Goal: Task Accomplishment & Management: Manage account settings

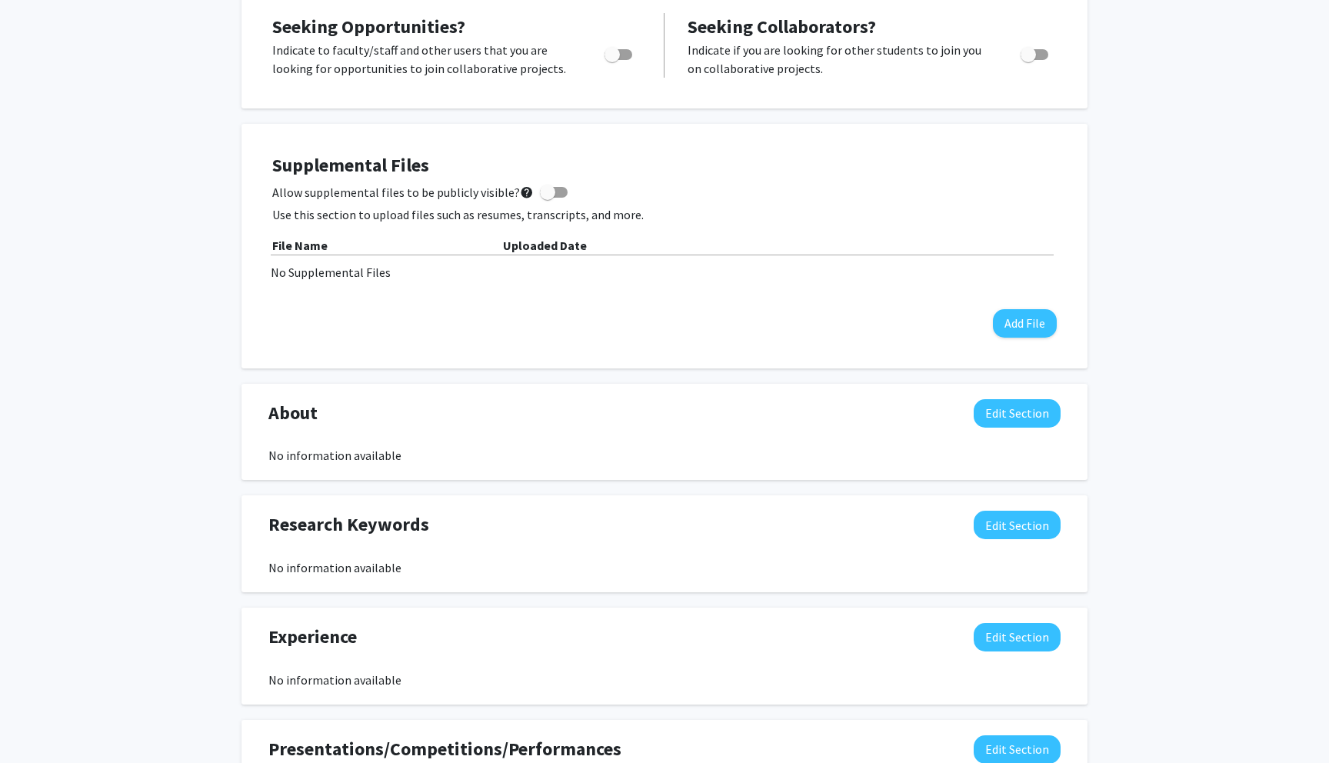
scroll to position [321, 0]
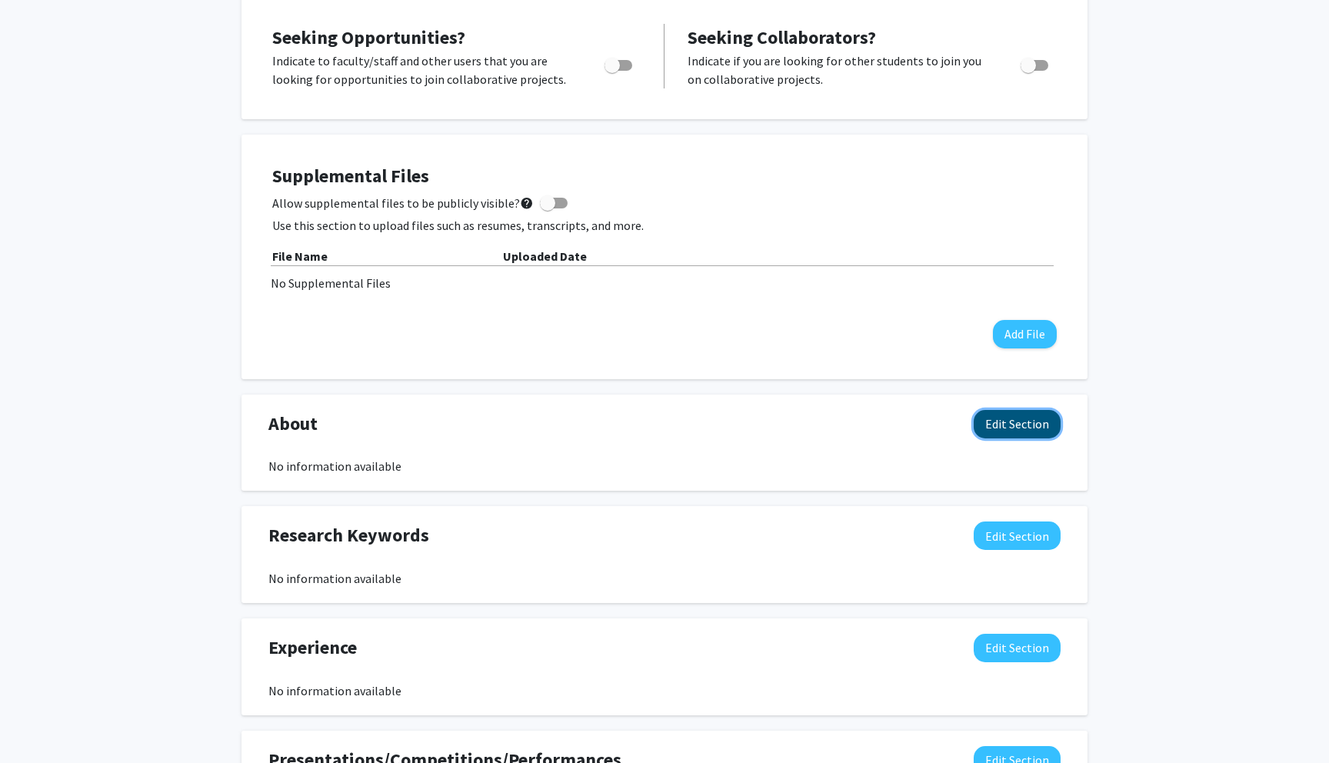
click at [992, 426] on button "Edit Section" at bounding box center [1016, 424] width 87 height 28
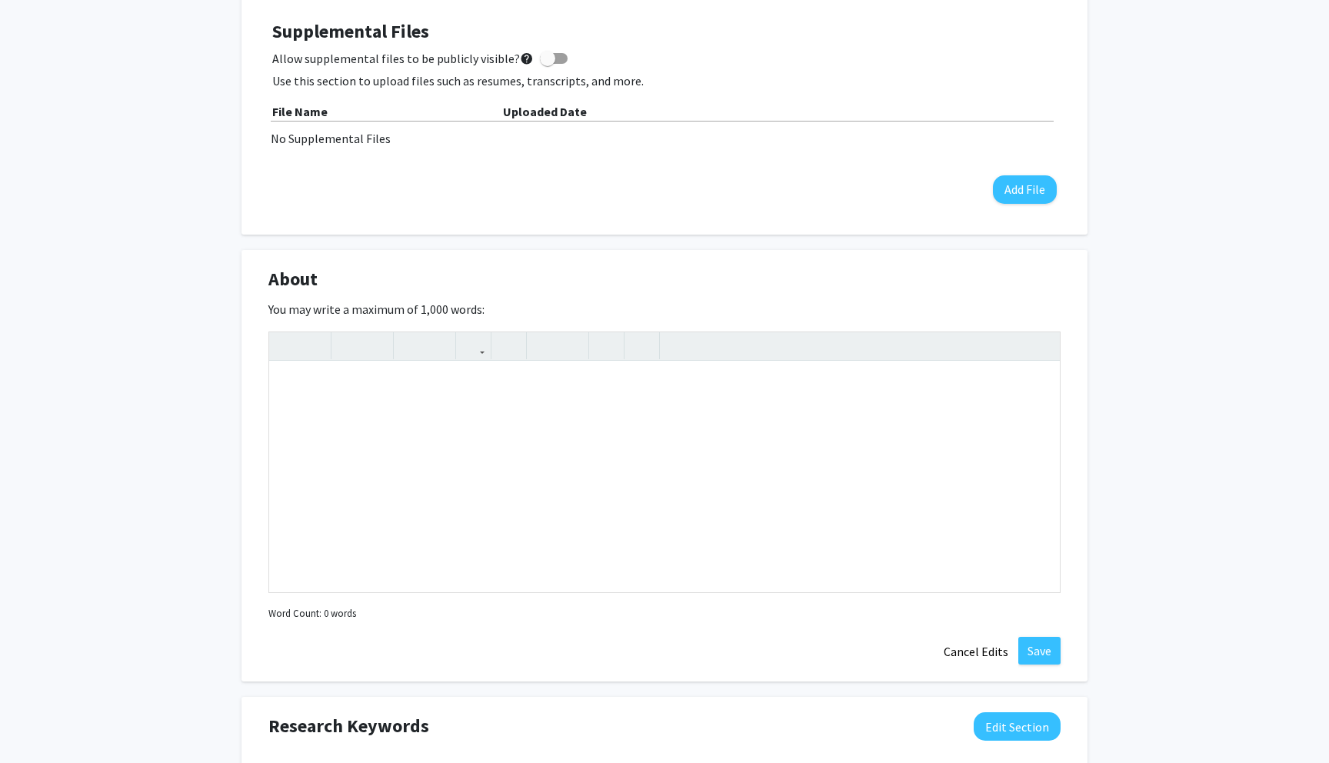
scroll to position [468, 0]
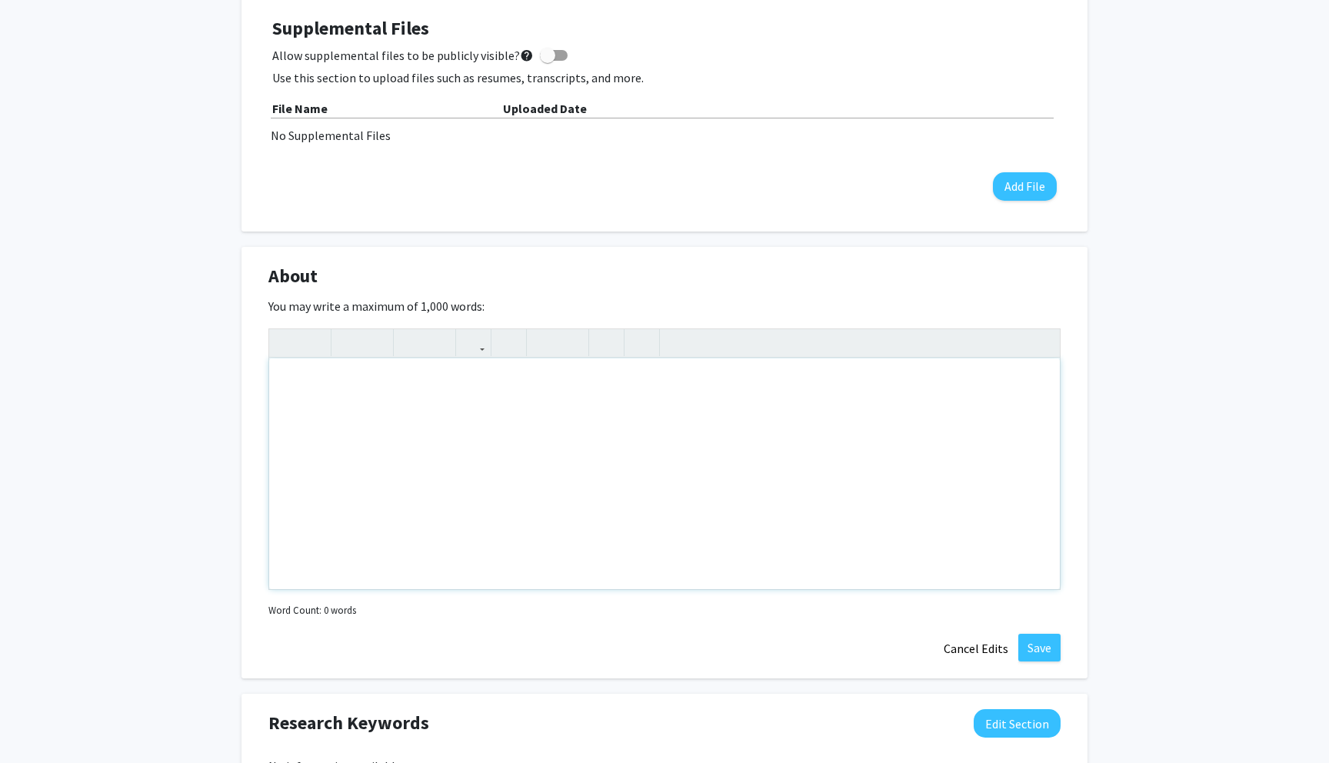
click at [645, 387] on div "Note to users with screen readers: Please deactivate our accessibility plugin f…" at bounding box center [664, 473] width 790 height 231
type textarea "I am a senior majoring in Agricultural Ecosystems Science with a minor in Matha…"
click at [693, 388] on div "I am a senior majoring in Agricultural Ecosystems Science with a minor in Matha…" at bounding box center [664, 473] width 790 height 231
click at [659, 441] on div "I am a senior majoring in Agricultural Ecosystems Science with a minor in Mathe…" at bounding box center [664, 473] width 790 height 231
click at [1305, 371] on div "[PERSON_NAME] Edit Section See Public View help Degree Level: Undergraduate Stu…" at bounding box center [664, 437] width 1329 height 1701
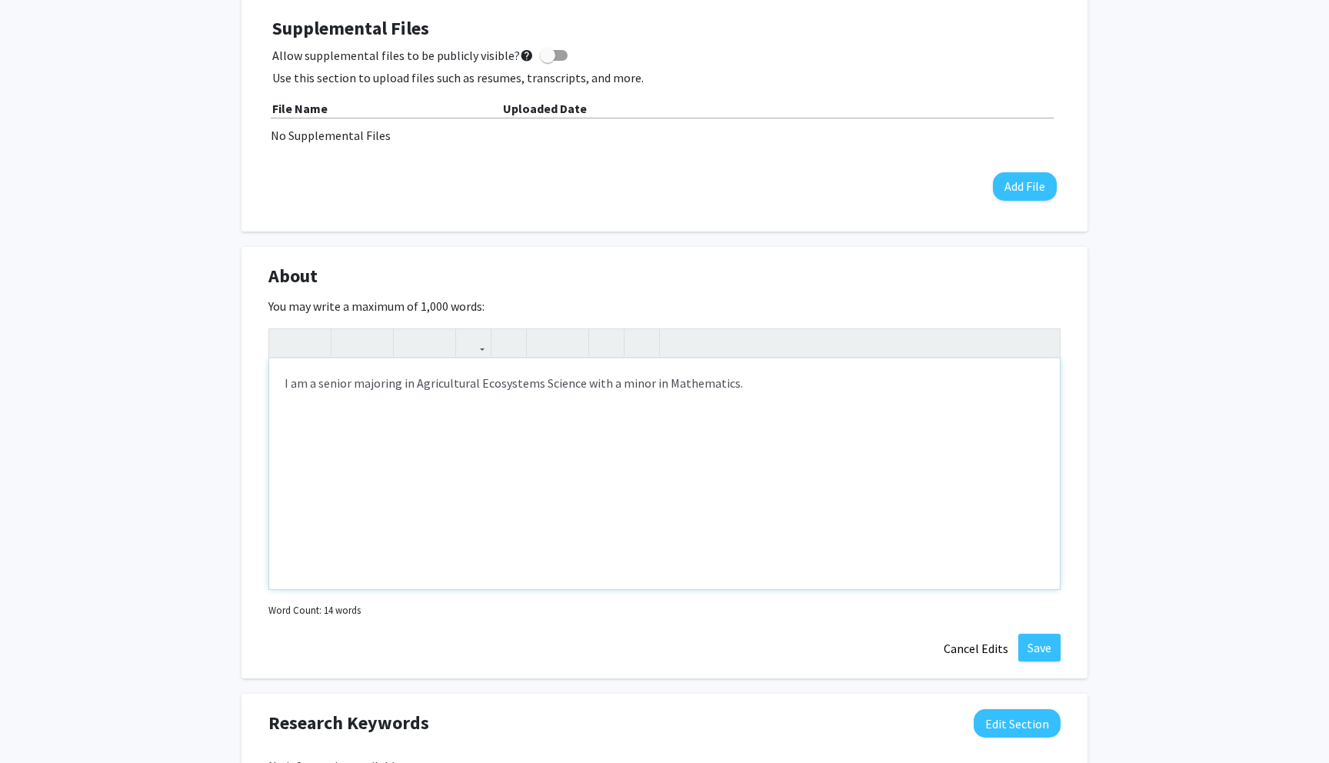
click at [778, 381] on div "I am a senior majoring in Agricultural Ecosystems Science with a minor in Mathe…" at bounding box center [664, 473] width 790 height 231
click at [1049, 640] on button "Save" at bounding box center [1039, 648] width 42 height 28
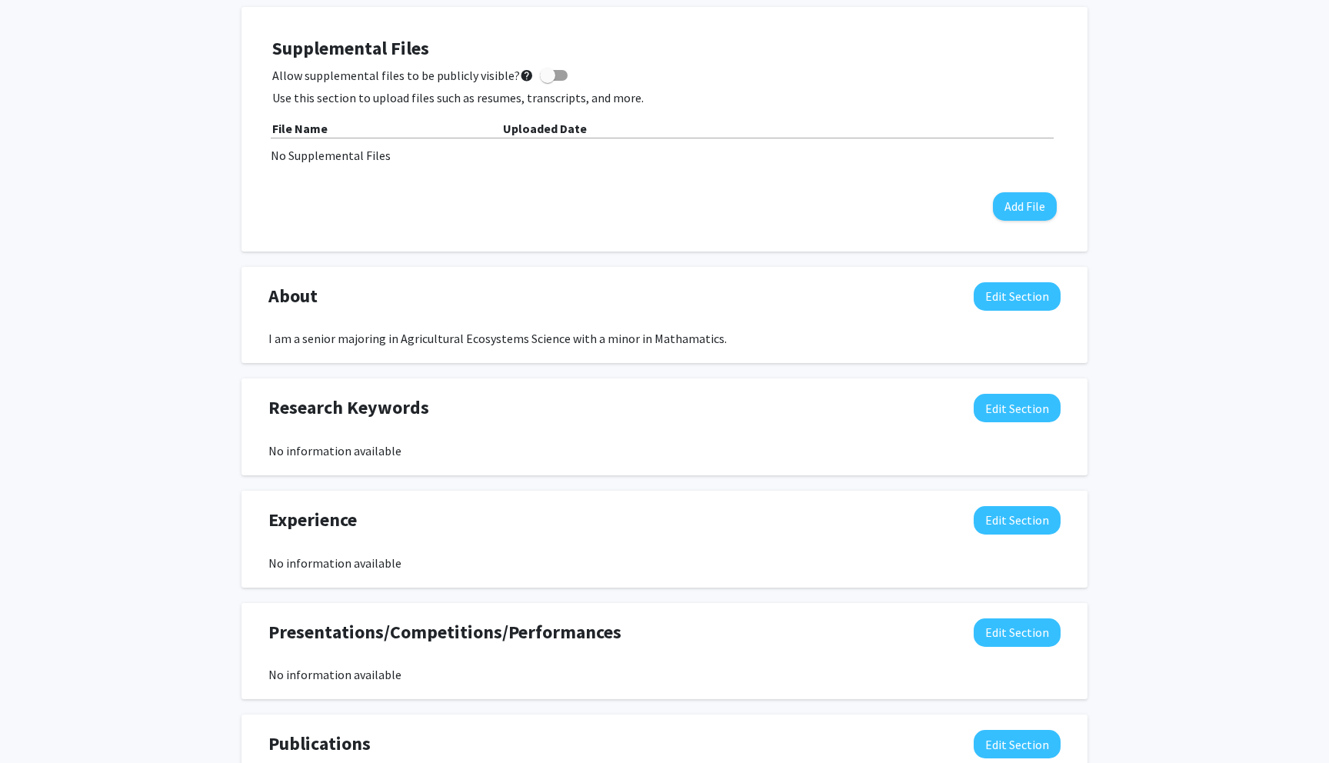
scroll to position [449, 0]
click at [1042, 406] on button "Edit Section" at bounding box center [1016, 407] width 87 height 28
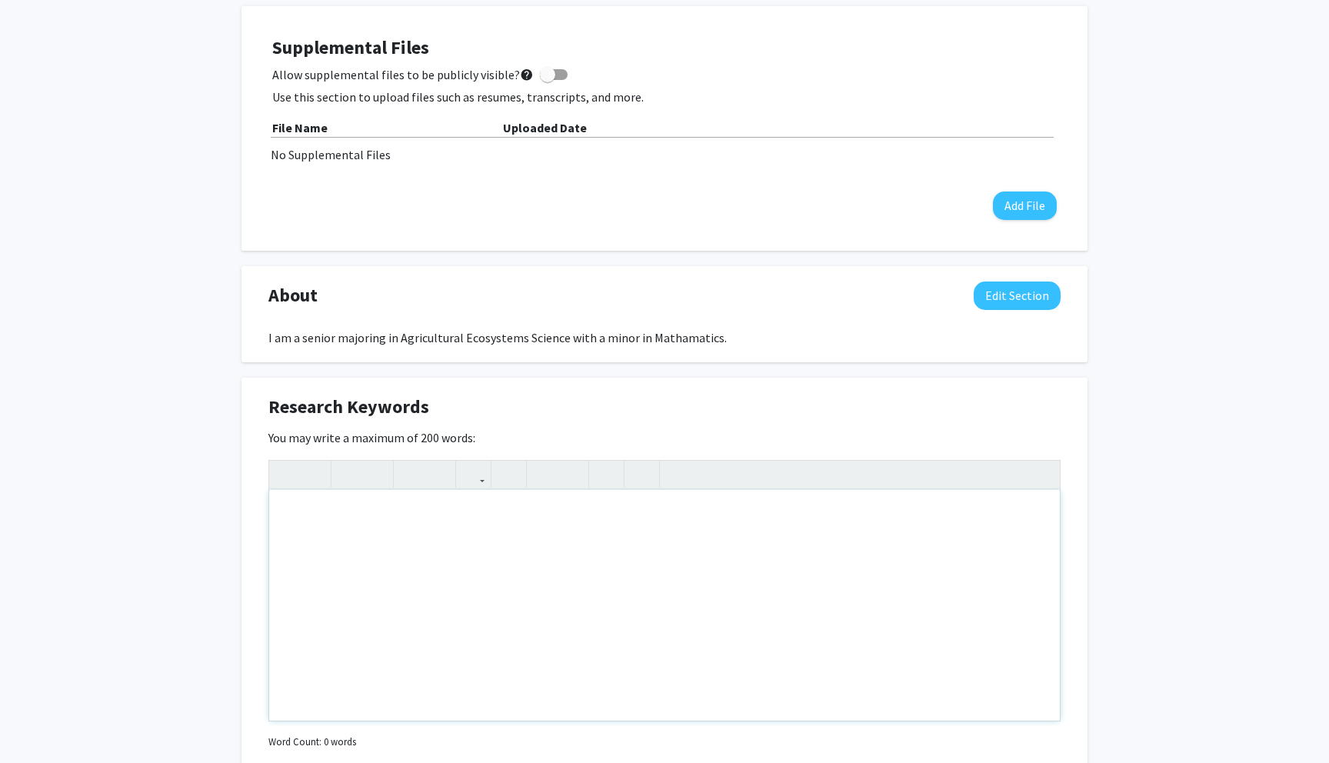
click at [686, 507] on div "Note to users with screen readers: Please deactivate our accessibility plugin f…" at bounding box center [664, 605] width 790 height 231
type textarea "Carbon sequestration, no-till vs tilled practices"
click at [501, 517] on div "Carbon sequestration, no-till vs tilled practices" at bounding box center [664, 605] width 790 height 231
click at [491, 520] on div "Carbon sequestration, no-till vs tilled practices" at bounding box center [664, 605] width 790 height 231
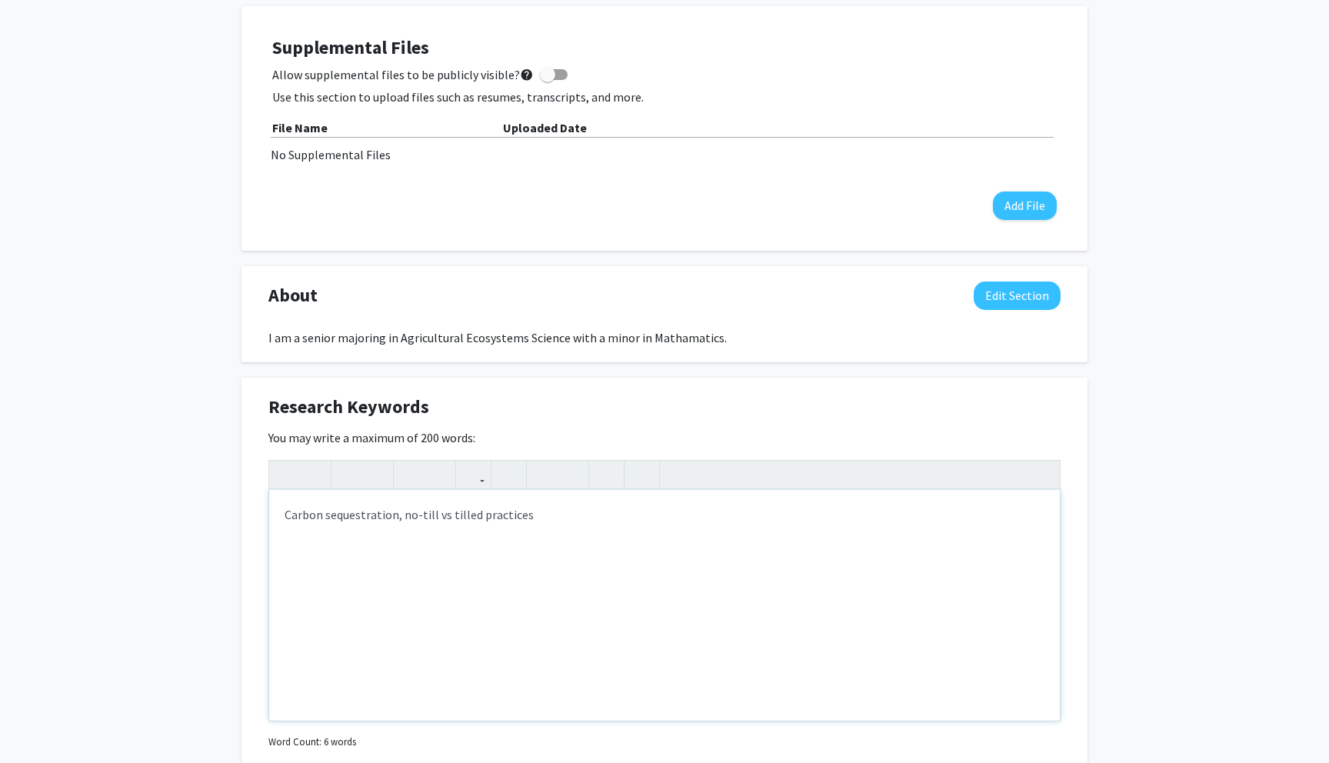
click at [543, 516] on div "Carbon sequestration, no-till vs tilled practices" at bounding box center [664, 605] width 790 height 231
click at [1159, 580] on div "[PERSON_NAME] Edit Section See Public View help Degree Level: Undergraduate Stu…" at bounding box center [664, 456] width 1329 height 1701
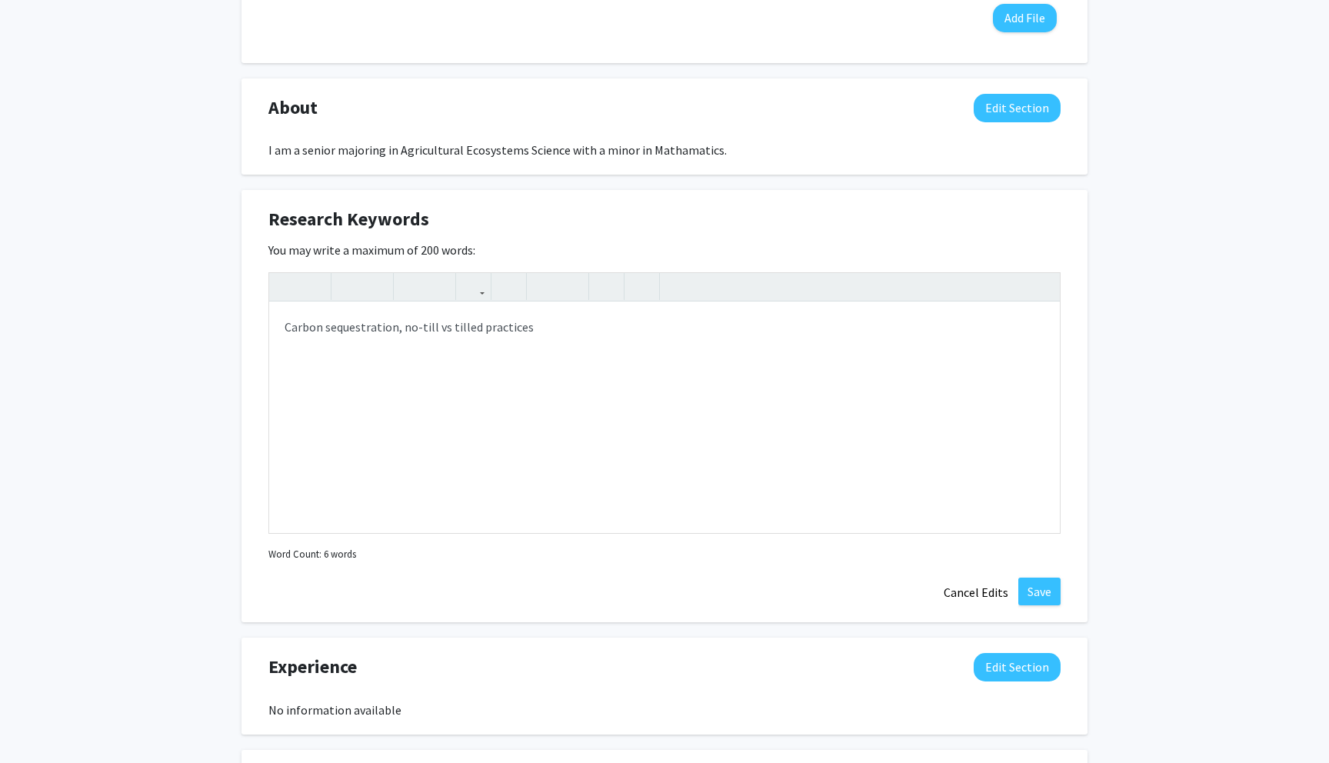
scroll to position [647, 0]
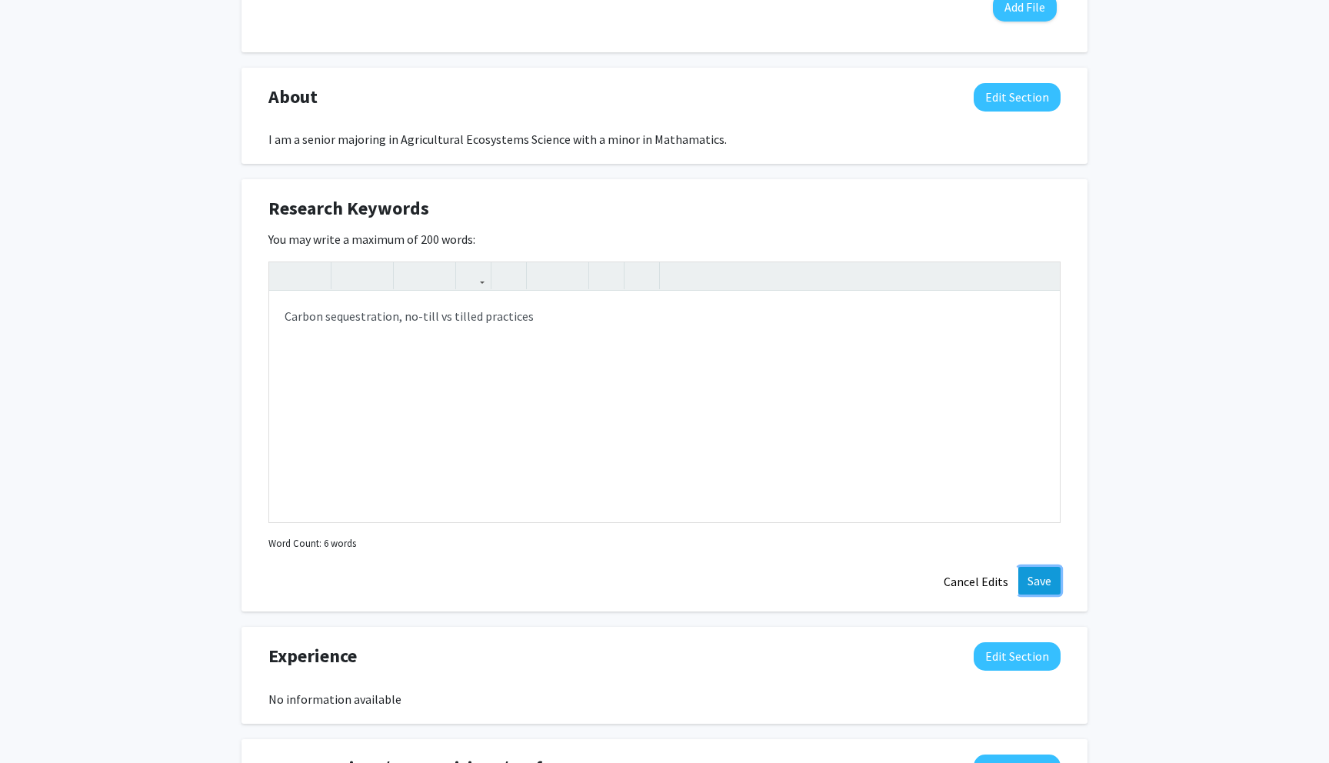
click at [1052, 577] on button "Save" at bounding box center [1039, 581] width 42 height 28
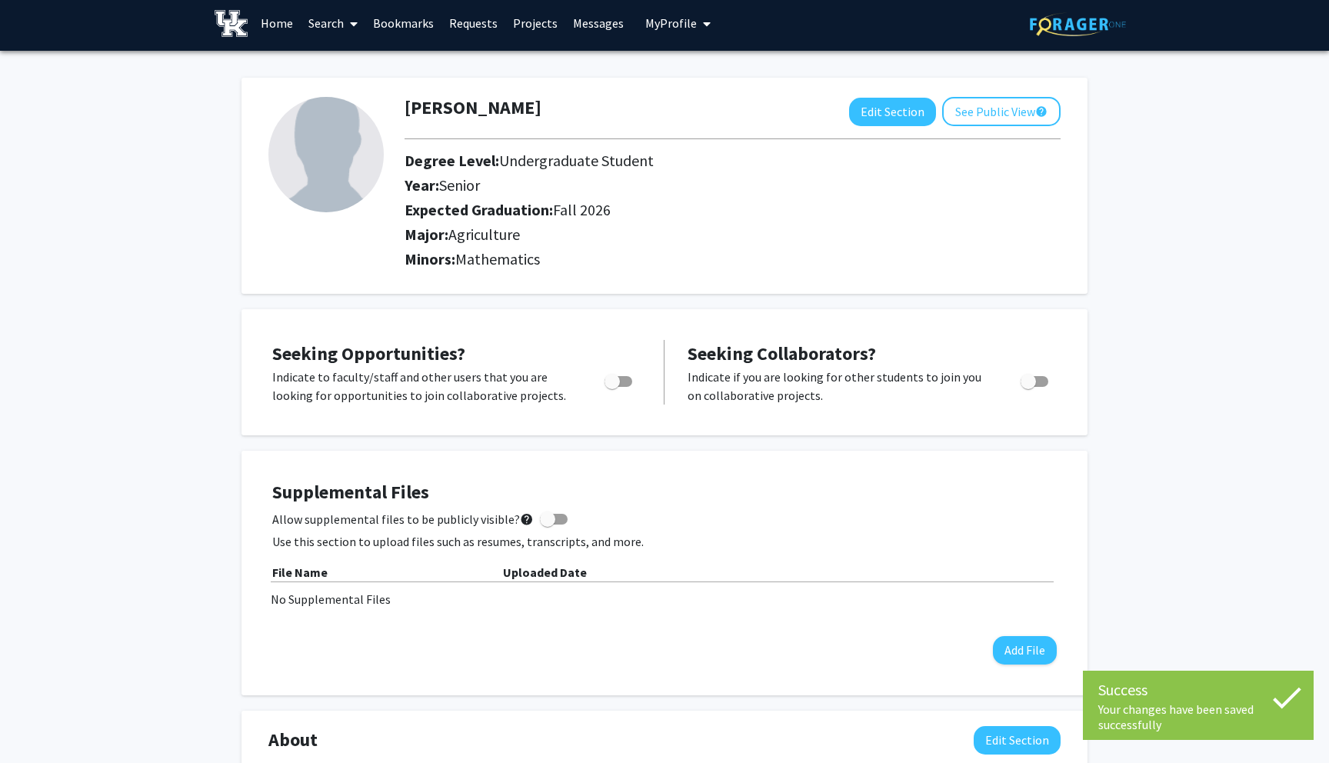
scroll to position [0, 0]
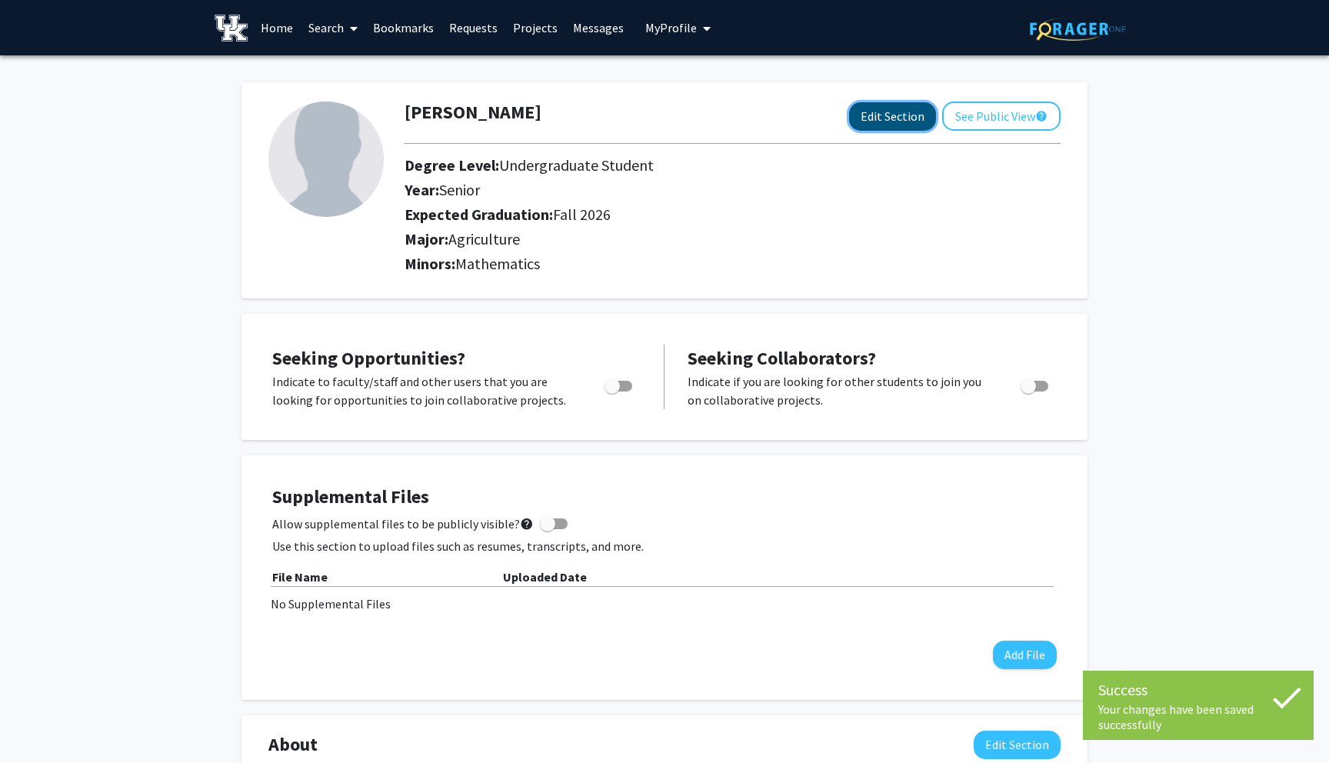
click at [882, 114] on button "Edit Section" at bounding box center [892, 116] width 87 height 28
select select "senior"
select select "35: fall_2026"
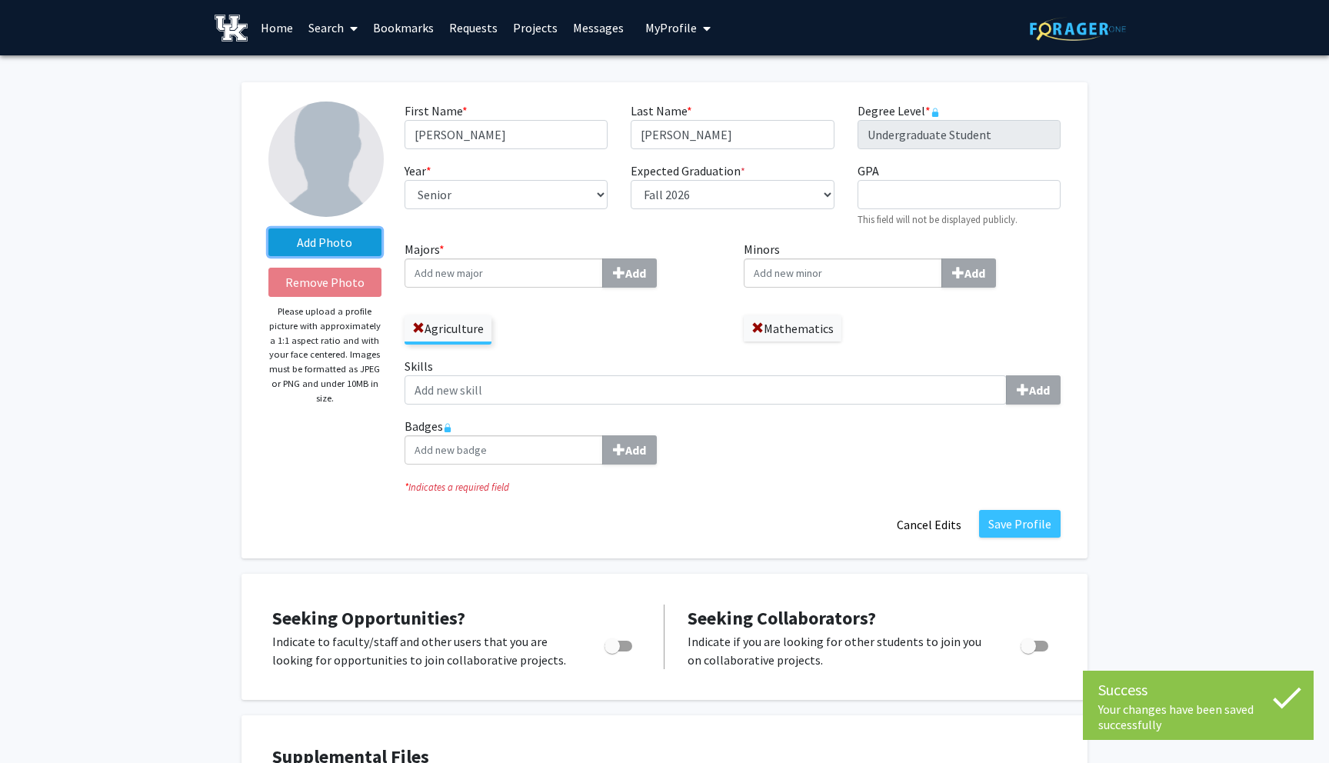
click at [311, 241] on label "Add Photo" at bounding box center [324, 242] width 113 height 28
click at [0, 0] on input "Add Photo" at bounding box center [0, 0] width 0 height 0
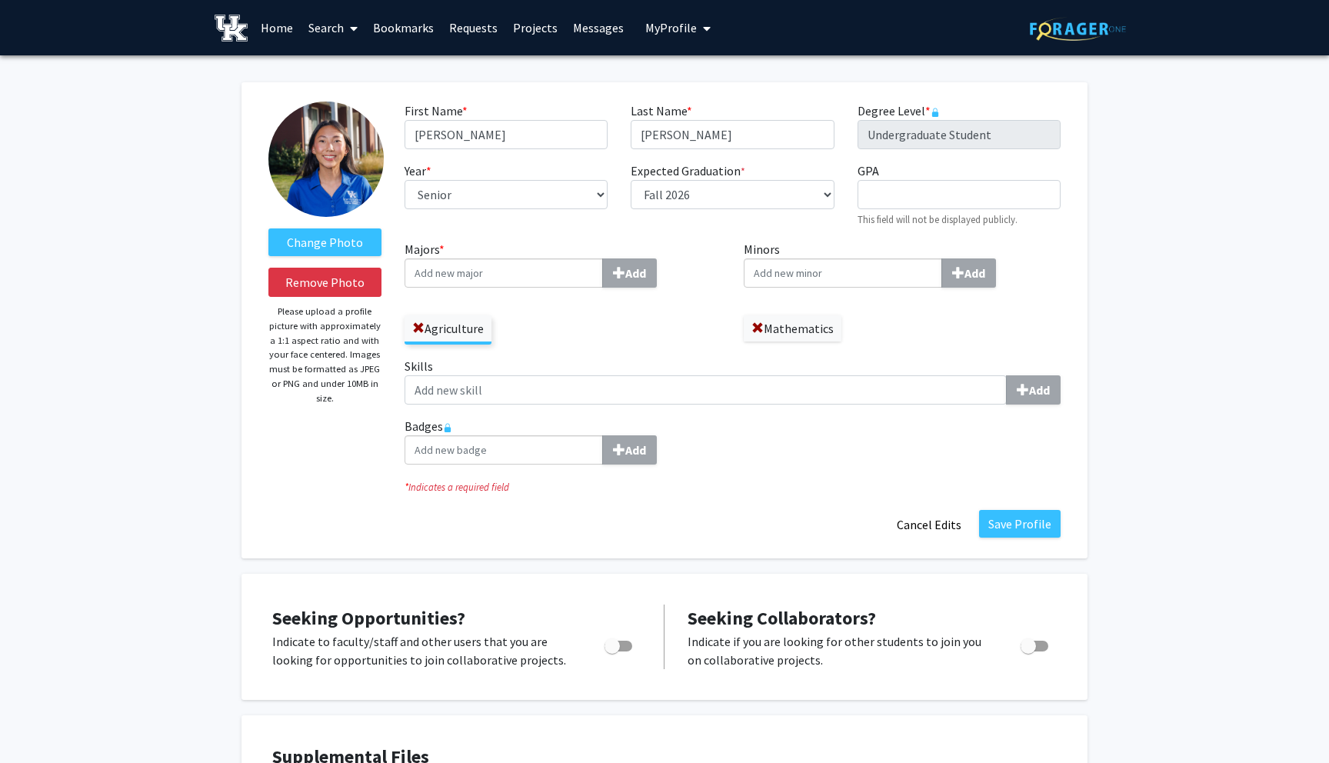
click at [529, 281] on input "Majors * Add" at bounding box center [503, 272] width 198 height 29
click at [436, 275] on input "Agricultural Ecosystems Science" at bounding box center [503, 272] width 198 height 29
type input "Agricultural Ecosystems Science"
click at [830, 271] on input "Minors Add" at bounding box center [842, 272] width 198 height 29
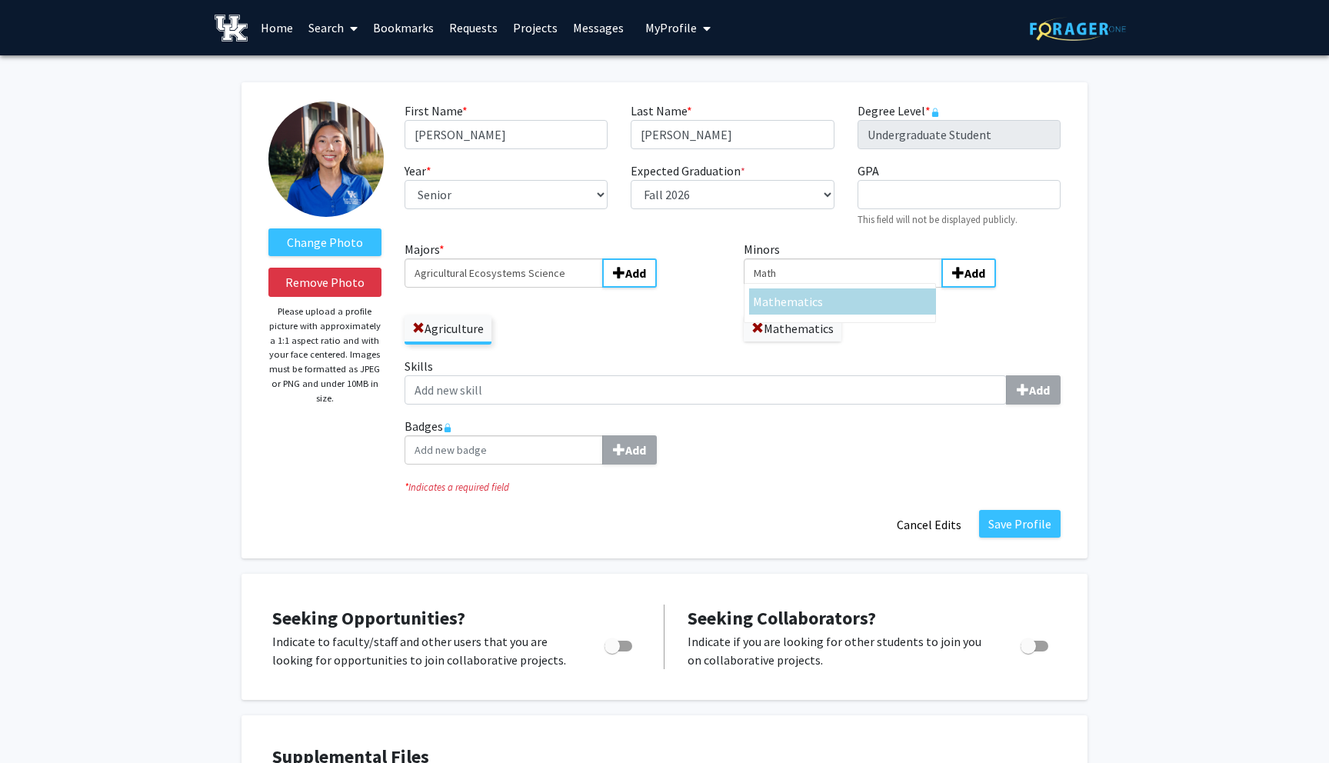
click at [812, 297] on span "ematics" at bounding box center [801, 301] width 42 height 15
click at [812, 288] on input "Math" at bounding box center [842, 272] width 198 height 29
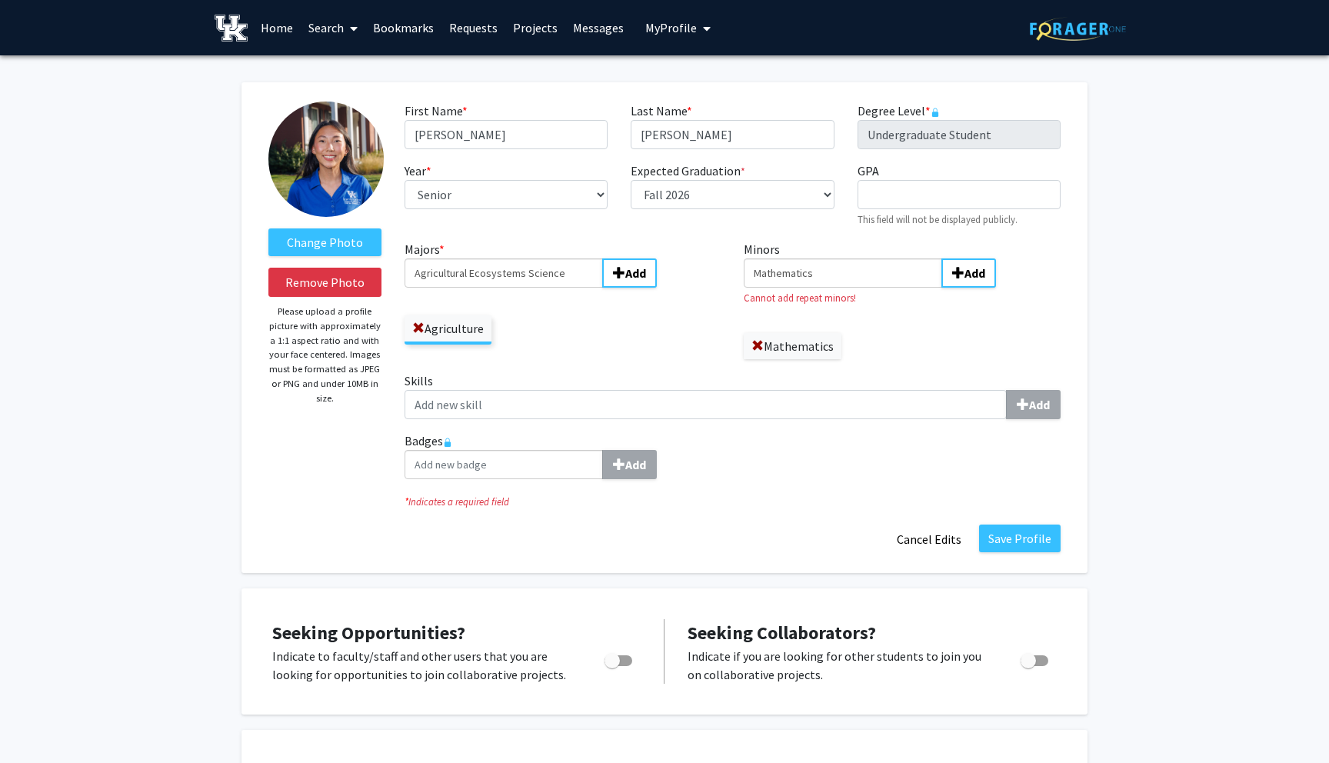
click at [653, 339] on div "Agriculture" at bounding box center [562, 322] width 317 height 45
drag, startPoint x: 844, startPoint y: 273, endPoint x: 647, endPoint y: 298, distance: 199.2
click at [647, 298] on div "Majors * Agricultural Ecosystems Science Add Agriculture Minors Mathematics Add…" at bounding box center [732, 365] width 679 height 251
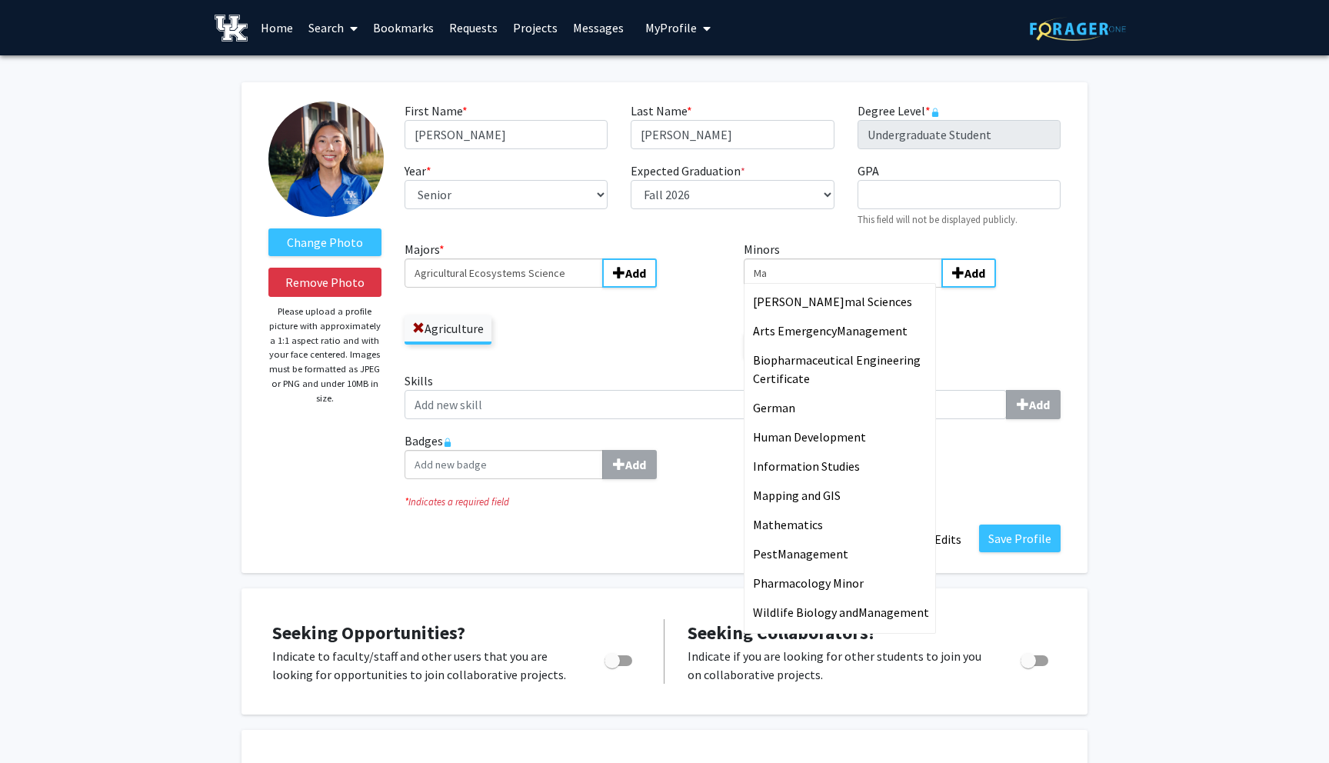
type input "M"
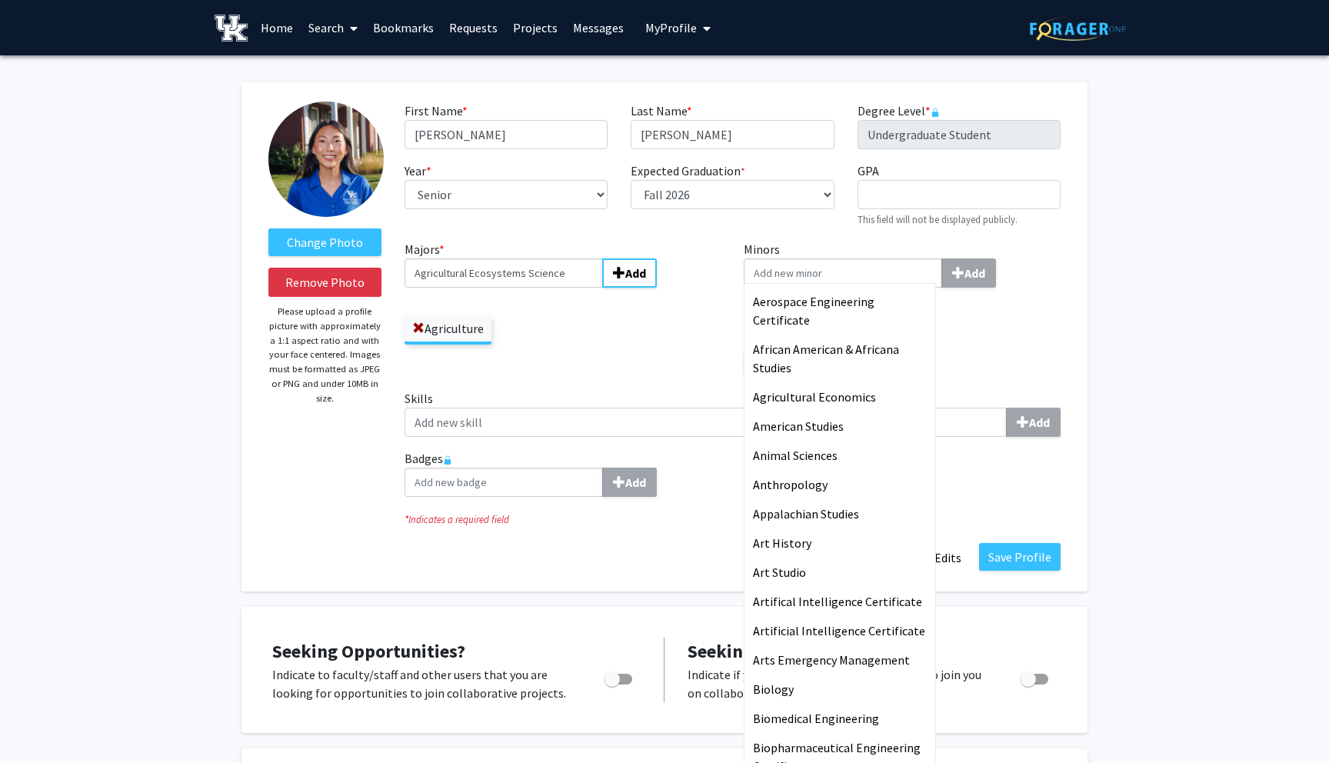
click at [668, 331] on div "Agriculture" at bounding box center [562, 322] width 317 height 45
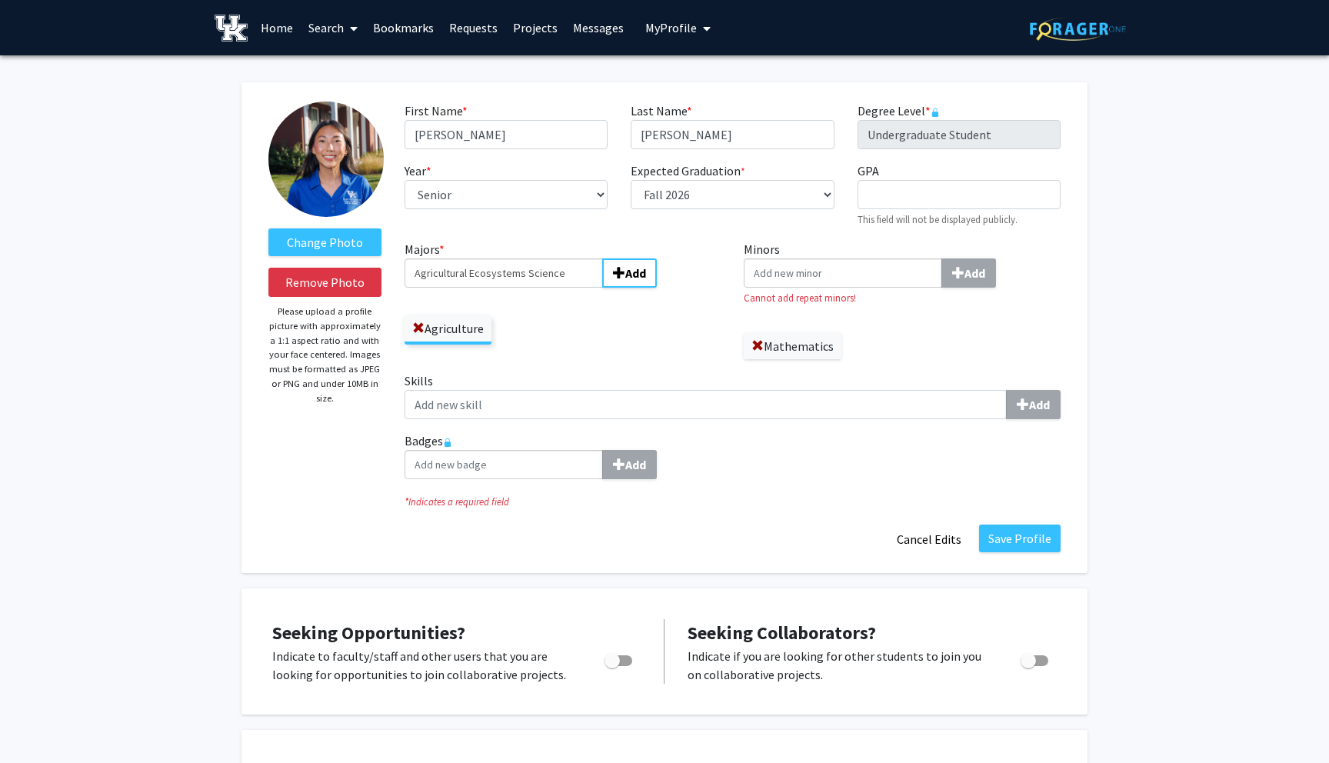
click at [813, 345] on label "Mathematics" at bounding box center [792, 346] width 98 height 26
drag, startPoint x: 570, startPoint y: 268, endPoint x: 394, endPoint y: 268, distance: 175.3
click at [394, 268] on div "Majors * Agricultural Ecosystems Science Add Agriculture" at bounding box center [563, 305] width 340 height 131
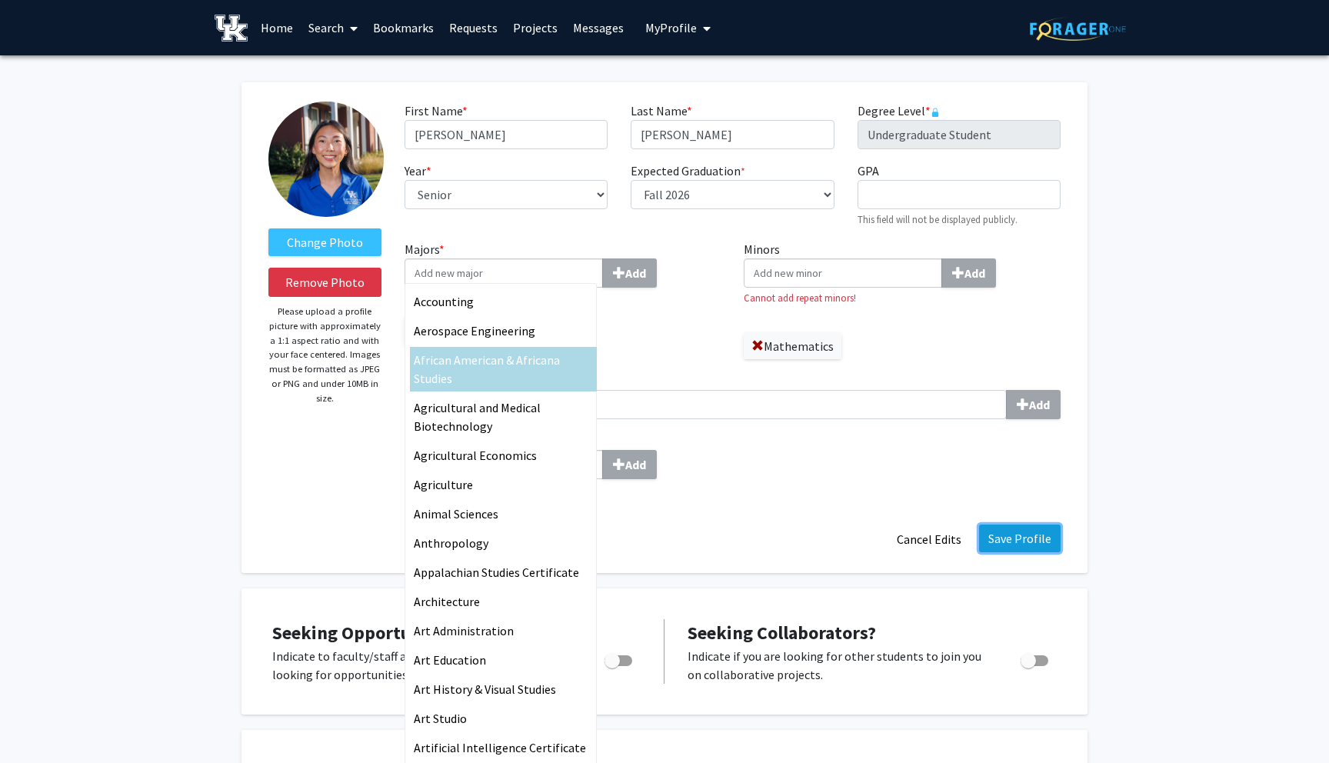
click at [1011, 544] on button "Save Profile" at bounding box center [1019, 538] width 81 height 28
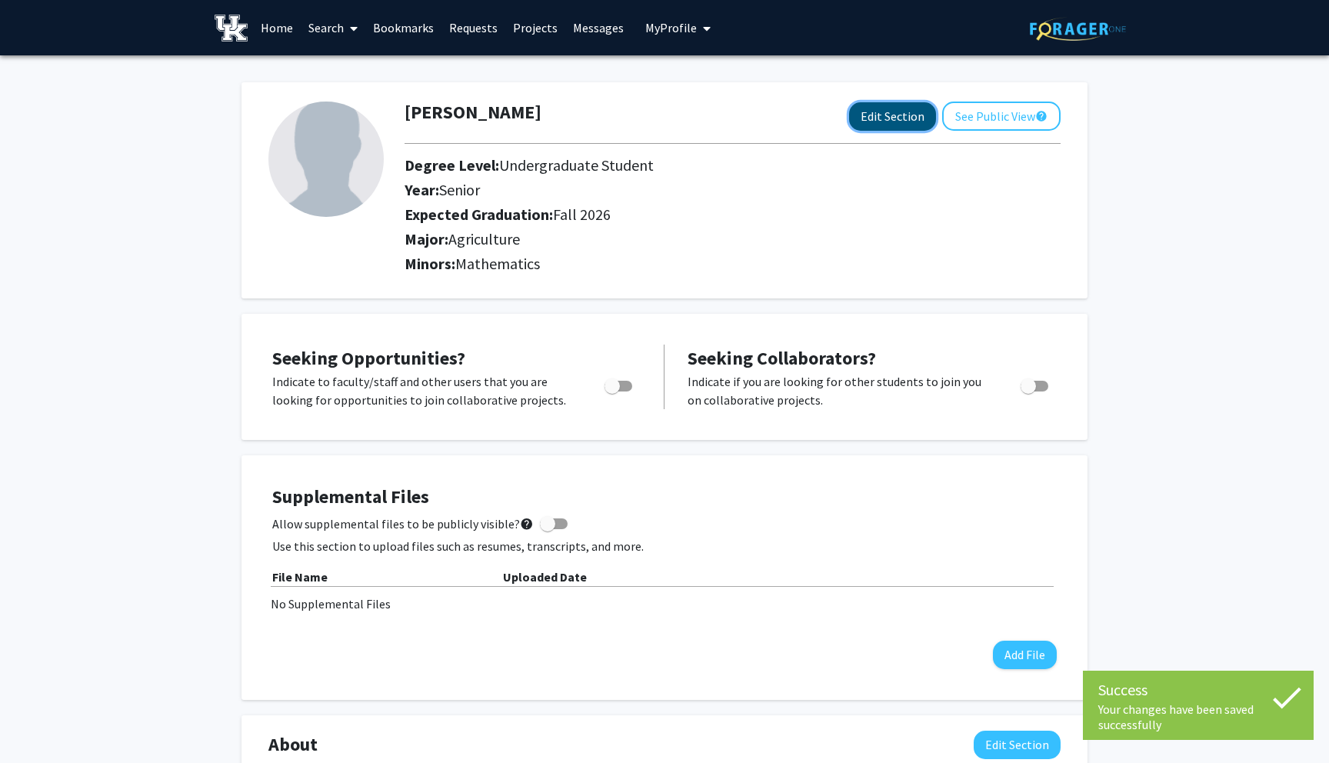
click at [910, 125] on button "Edit Section" at bounding box center [892, 116] width 87 height 28
select select "senior"
select select "35: fall_2026"
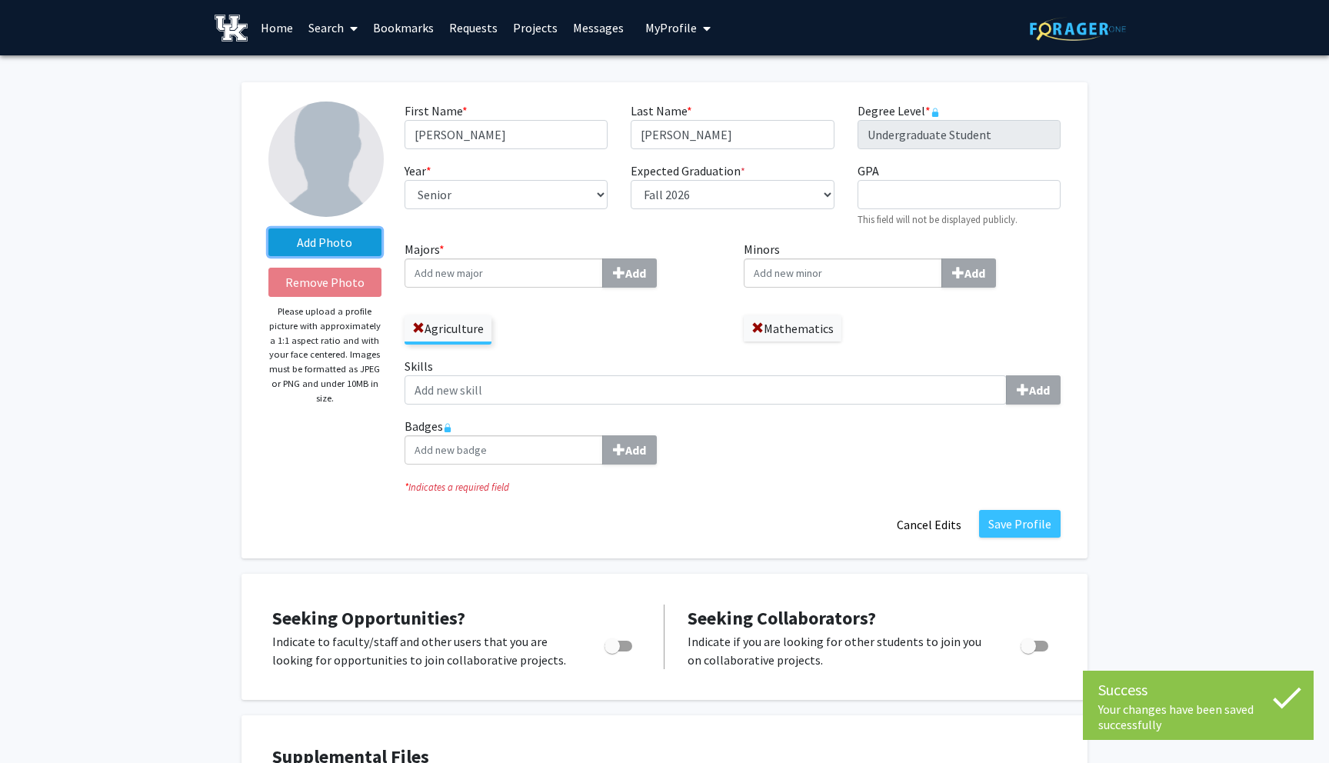
click at [344, 236] on label "Add Photo" at bounding box center [324, 242] width 113 height 28
click at [0, 0] on input "Add Photo" at bounding box center [0, 0] width 0 height 0
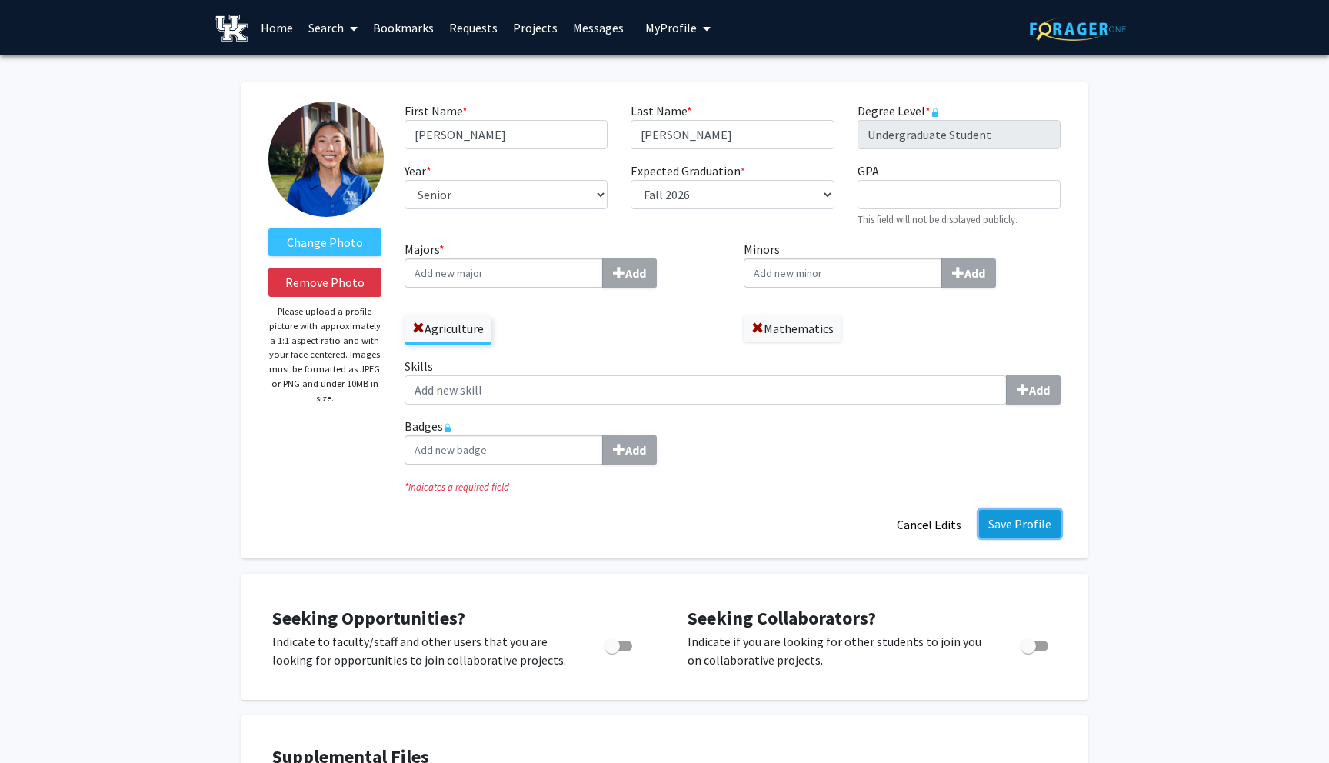
click at [998, 530] on button "Save Profile" at bounding box center [1019, 524] width 81 height 28
